Goal: Transaction & Acquisition: Purchase product/service

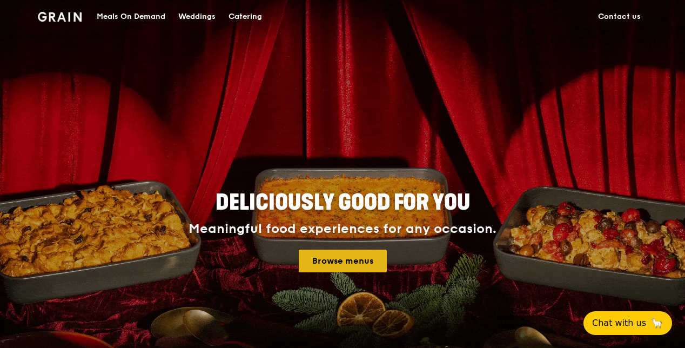
click at [360, 254] on link "Browse menus" at bounding box center [343, 261] width 88 height 23
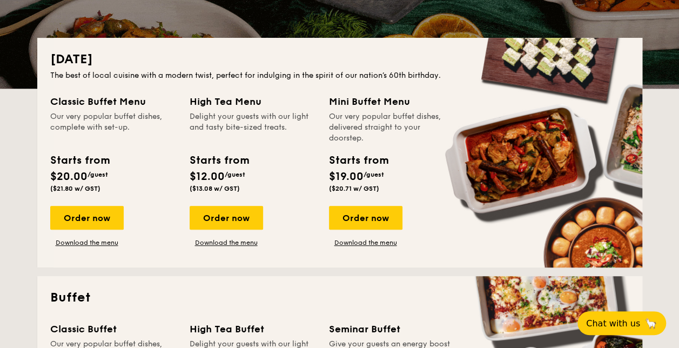
scroll to position [214, 0]
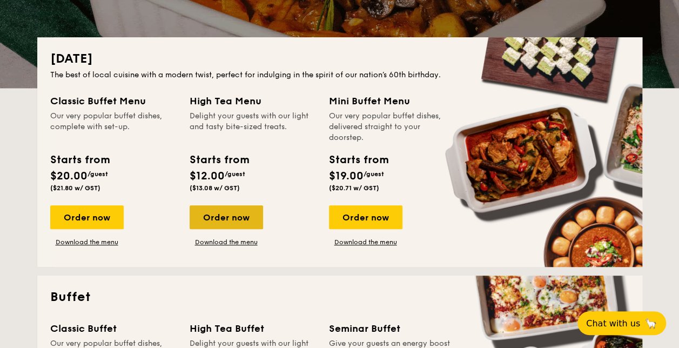
click at [222, 220] on div "Order now" at bounding box center [226, 217] width 73 height 24
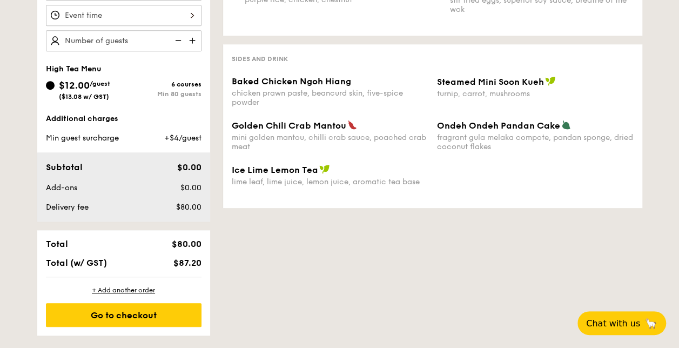
scroll to position [328, 0]
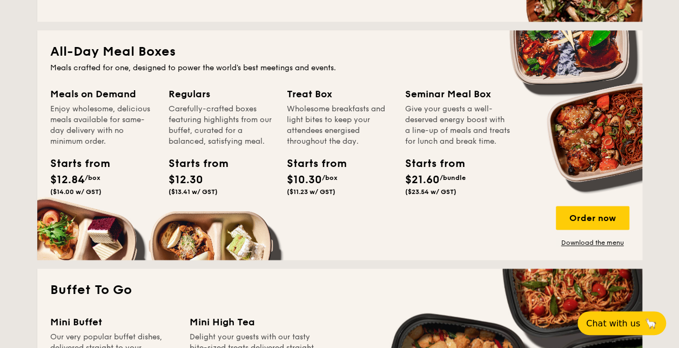
scroll to position [700, 0]
